Goal: Find specific page/section: Find specific page/section

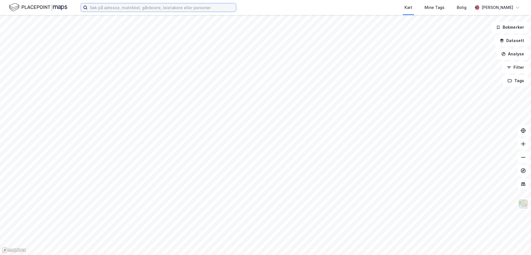
click at [125, 8] on input at bounding box center [162, 7] width 148 height 8
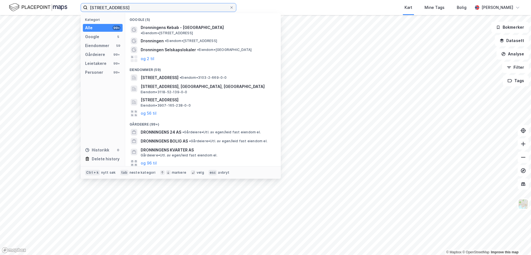
type input "dronningens gate 22"
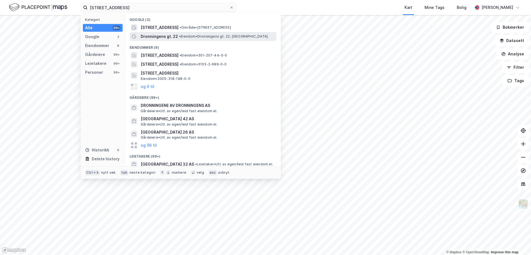
click at [225, 36] on span "• Eiendom • Dronningens gt. 22, 0154 Oslo" at bounding box center [223, 36] width 89 height 4
